Goal: Task Accomplishment & Management: Use online tool/utility

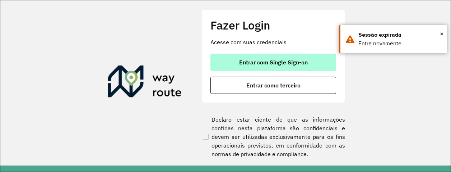
click at [272, 60] on span "Entrar com Single Sign-on" at bounding box center [273, 62] width 69 height 6
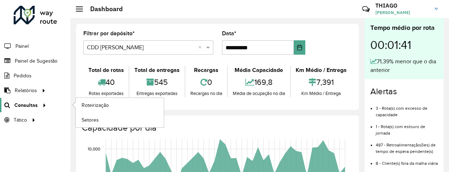
click at [29, 107] on span "Consultas" at bounding box center [25, 105] width 23 height 8
click at [95, 105] on span "Roteirização" at bounding box center [96, 105] width 29 height 8
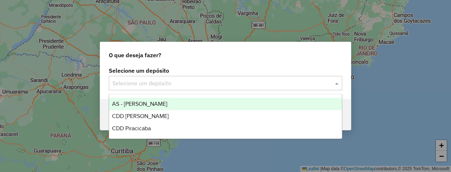
click at [180, 82] on input "text" at bounding box center [218, 83] width 212 height 9
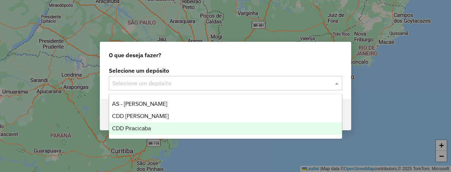
click at [149, 131] on div "CDD Piracicaba" at bounding box center [225, 128] width 233 height 12
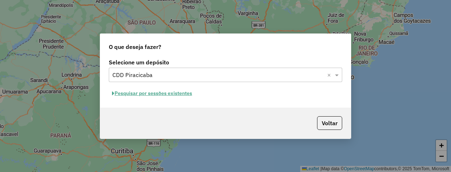
click at [167, 89] on button "Pesquisar por sessões existentes" at bounding box center [152, 93] width 87 height 11
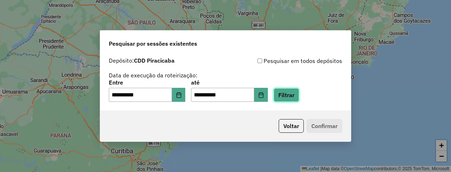
click at [294, 99] on button "Filtrar" at bounding box center [286, 95] width 25 height 14
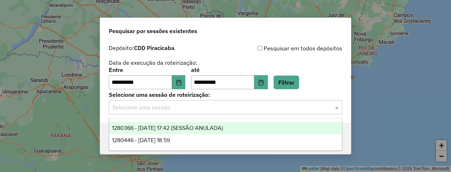
click at [167, 104] on input "text" at bounding box center [218, 107] width 212 height 9
click at [189, 129] on span "1280366 - 22/09/2025 17:42 (SESSÃO ANULADA)" at bounding box center [167, 128] width 111 height 6
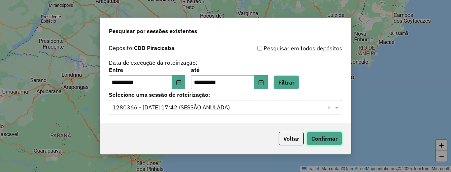
click at [338, 140] on button "Confirmar" at bounding box center [325, 138] width 36 height 14
